Goal: Task Accomplishment & Management: Manage account settings

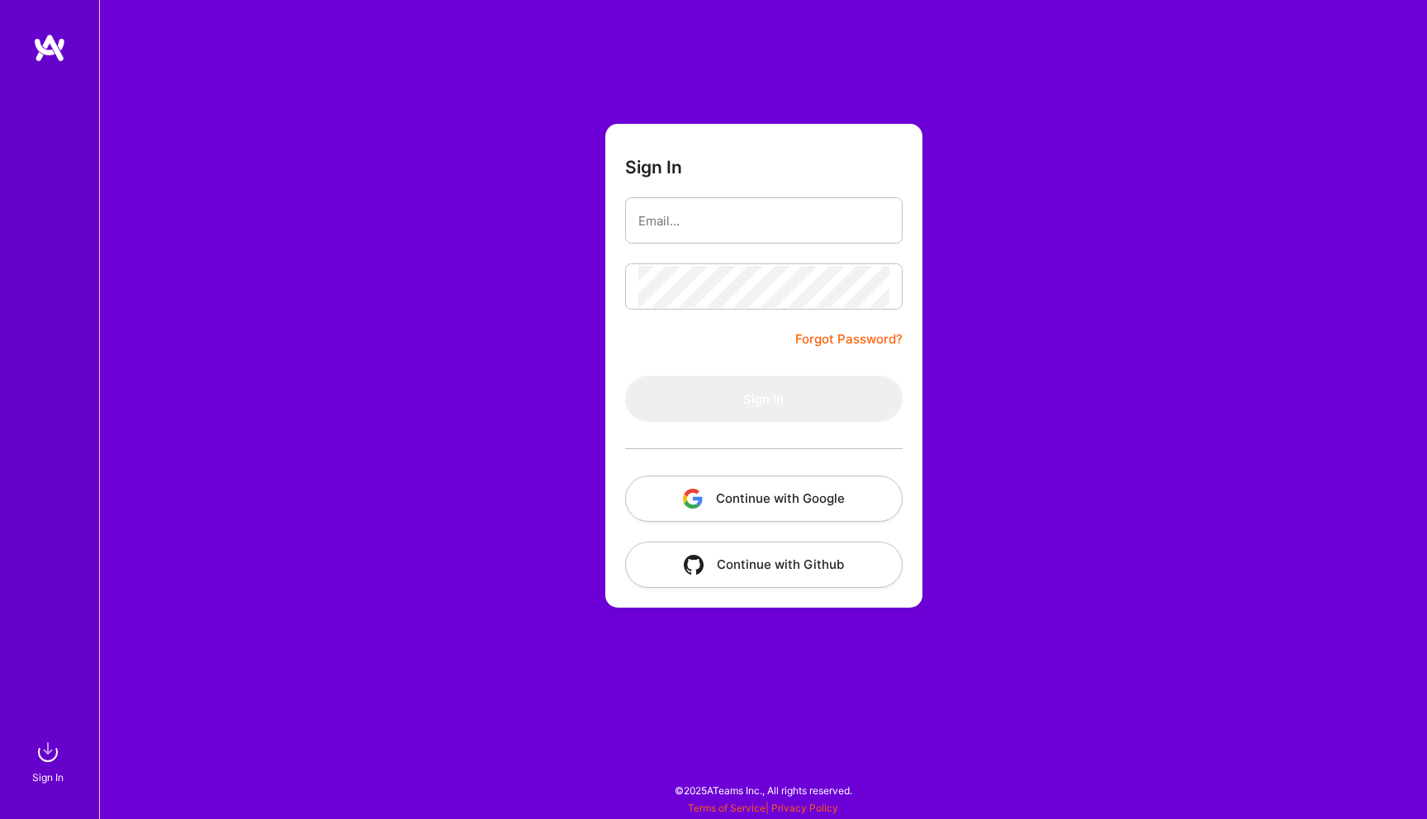
click at [766, 495] on button "Continue with Google" at bounding box center [763, 499] width 277 height 46
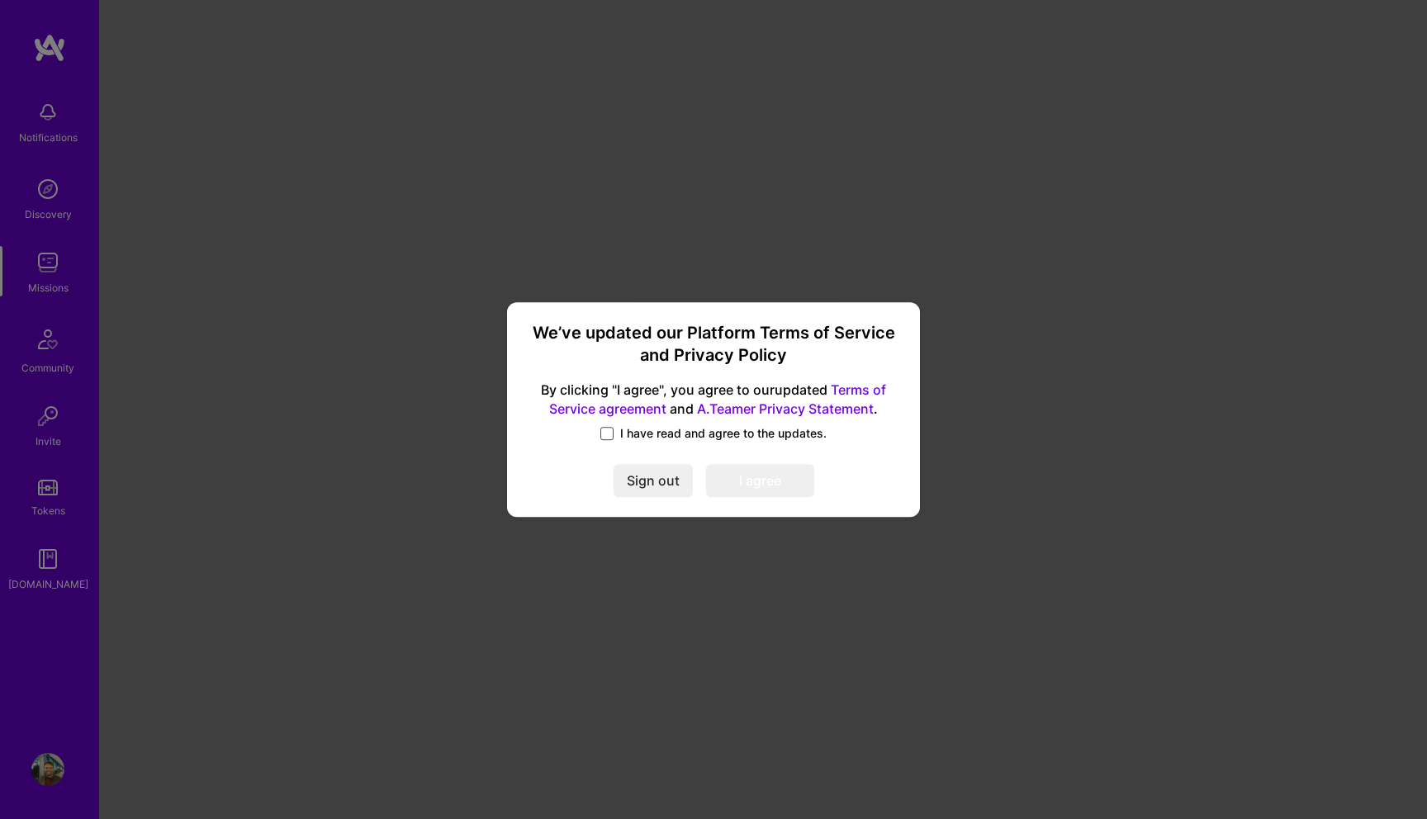
click at [601, 429] on span at bounding box center [606, 433] width 13 height 13
click at [0, 0] on input "I have read and agree to the updates." at bounding box center [0, 0] width 0 height 0
click at [752, 496] on button "I agree" at bounding box center [760, 480] width 108 height 33
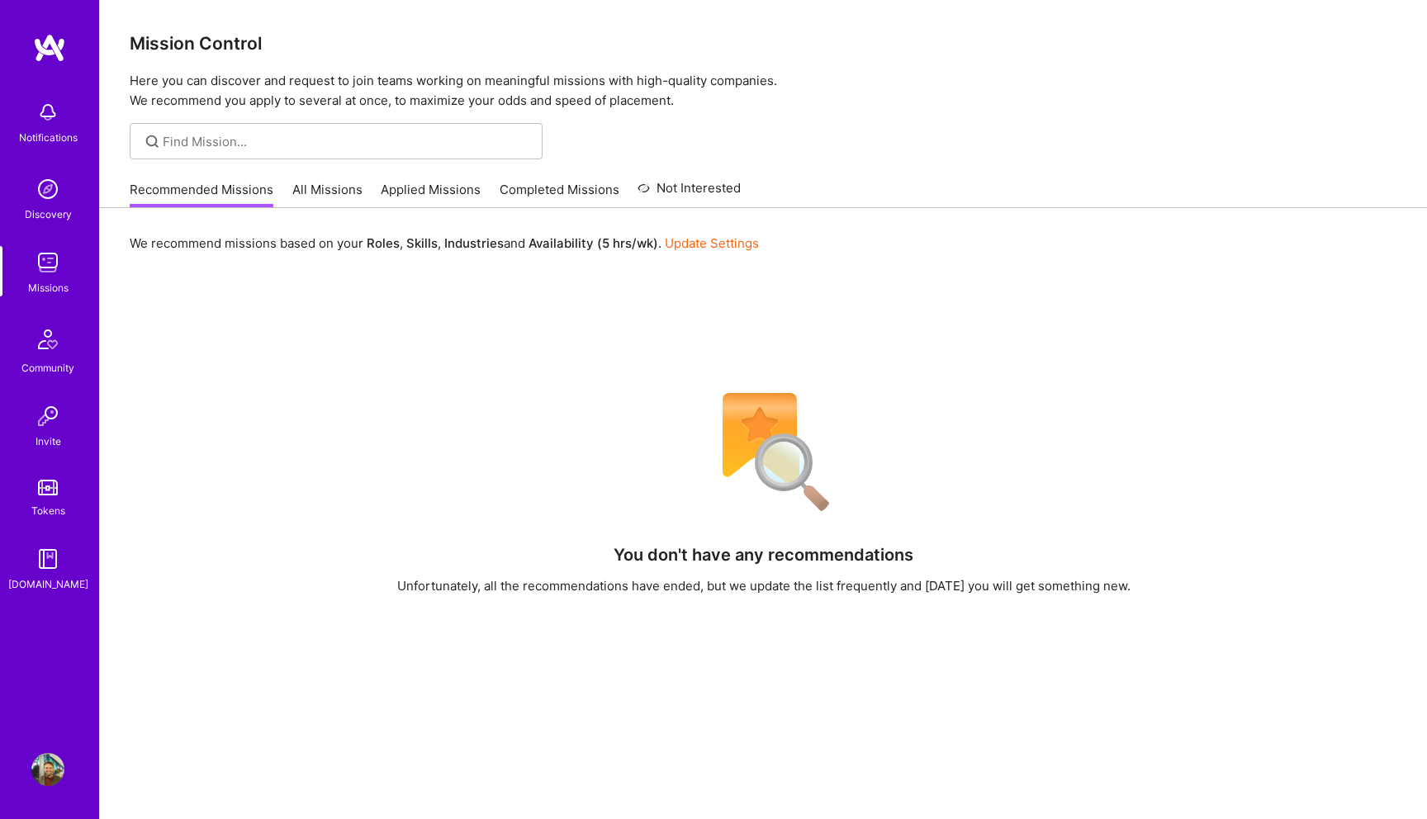
click at [752, 495] on img at bounding box center [764, 452] width 140 height 140
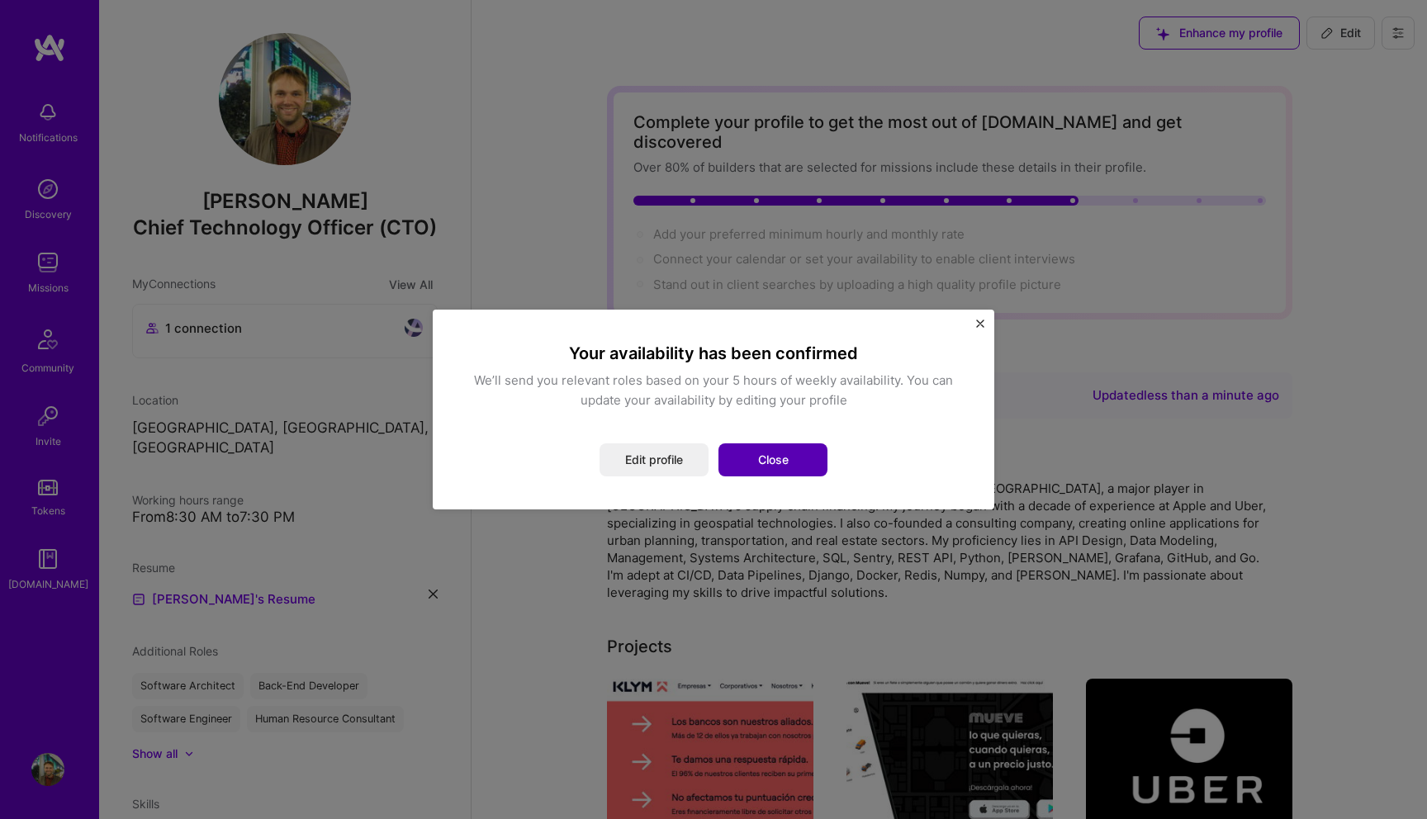
click at [775, 462] on button "Close" at bounding box center [773, 460] width 109 height 33
